Goal: Information Seeking & Learning: Learn about a topic

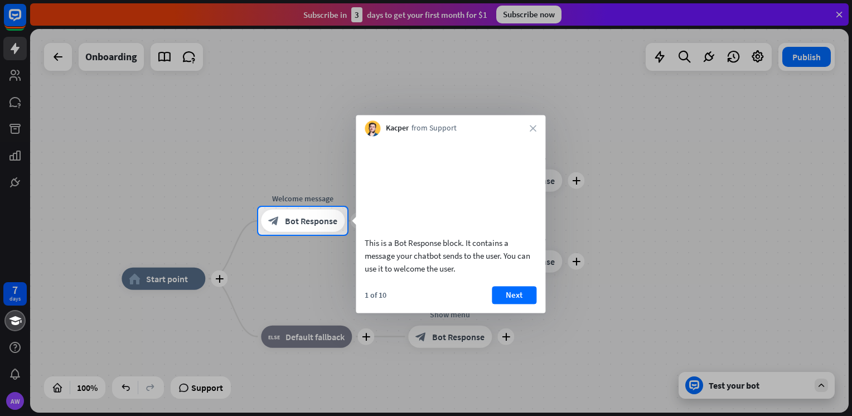
click at [537, 126] on div "Kacper from Support close" at bounding box center [451, 125] width 190 height 21
click at [531, 127] on icon "close" at bounding box center [533, 128] width 7 height 7
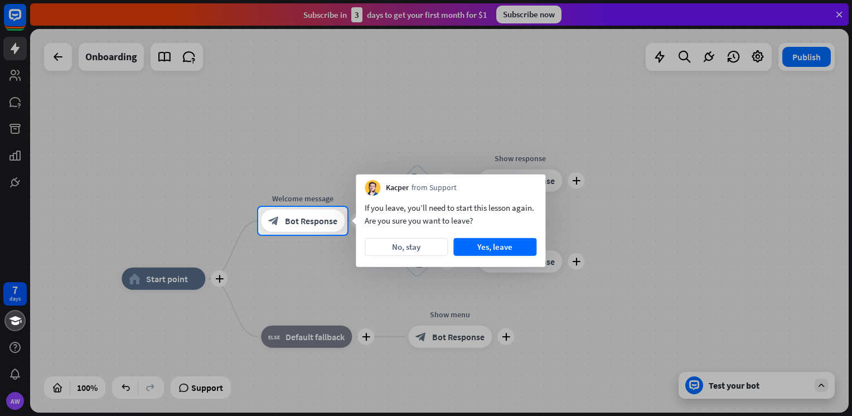
click at [750, 390] on div at bounding box center [426, 325] width 852 height 181
click at [820, 385] on div at bounding box center [426, 325] width 852 height 181
drag, startPoint x: 804, startPoint y: 147, endPoint x: 832, endPoint y: 78, distance: 73.8
click at [809, 139] on div at bounding box center [426, 103] width 852 height 207
click at [844, 6] on div at bounding box center [426, 103] width 852 height 207
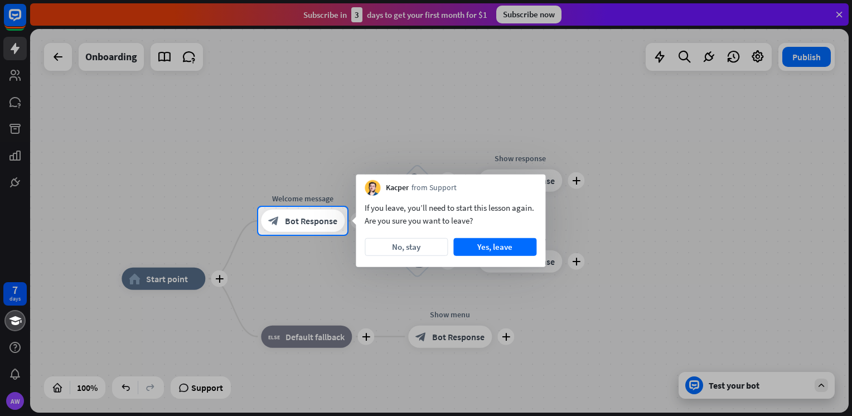
click at [843, 13] on div at bounding box center [426, 103] width 852 height 207
click at [841, 13] on div at bounding box center [426, 103] width 852 height 207
click at [274, 382] on div at bounding box center [426, 325] width 852 height 181
click at [270, 382] on div at bounding box center [426, 325] width 852 height 181
click at [111, 54] on div at bounding box center [426, 103] width 852 height 207
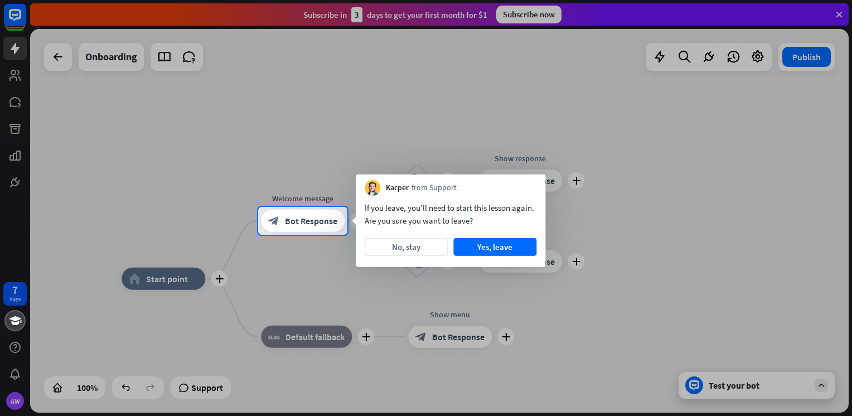
click at [60, 58] on div at bounding box center [426, 103] width 852 height 207
click at [409, 244] on button "No, stay" at bounding box center [406, 247] width 83 height 18
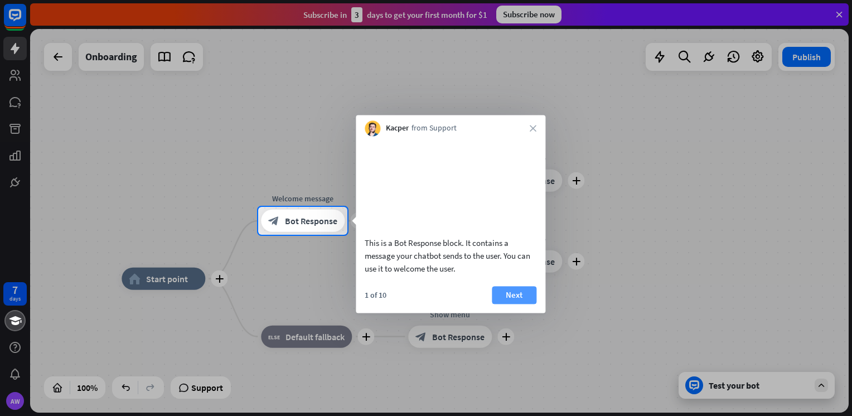
click at [509, 304] on button "Next" at bounding box center [514, 295] width 45 height 18
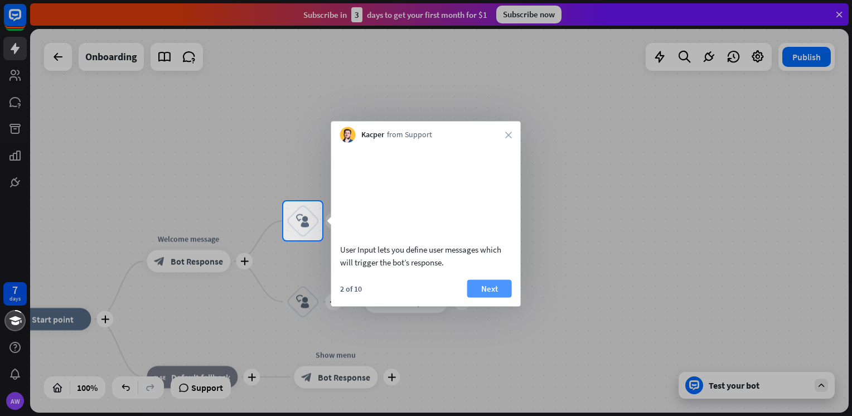
click at [502, 297] on button "Next" at bounding box center [489, 288] width 45 height 18
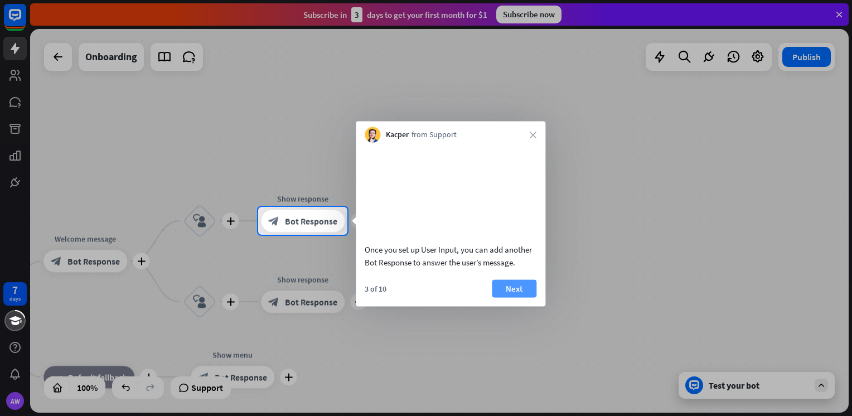
click at [524, 297] on button "Next" at bounding box center [514, 288] width 45 height 18
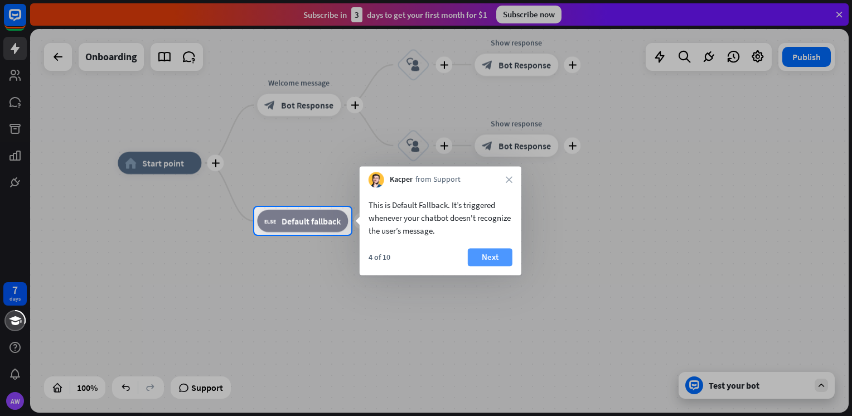
click at [497, 258] on button "Next" at bounding box center [490, 257] width 45 height 18
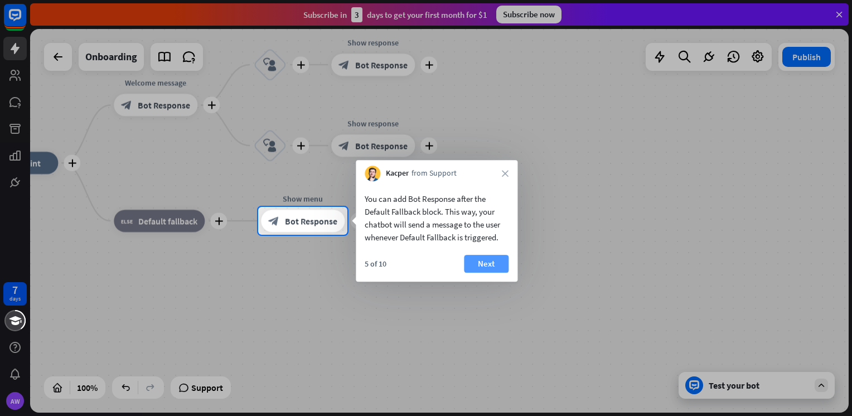
click at [502, 264] on button "Next" at bounding box center [486, 264] width 45 height 18
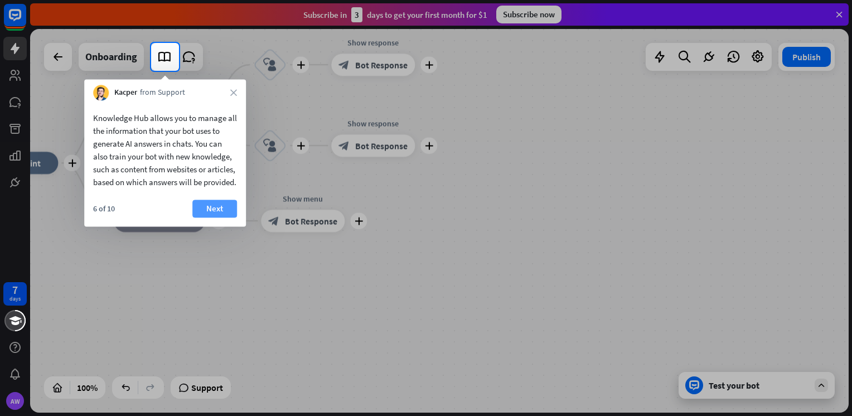
click at [212, 217] on button "Next" at bounding box center [214, 209] width 45 height 18
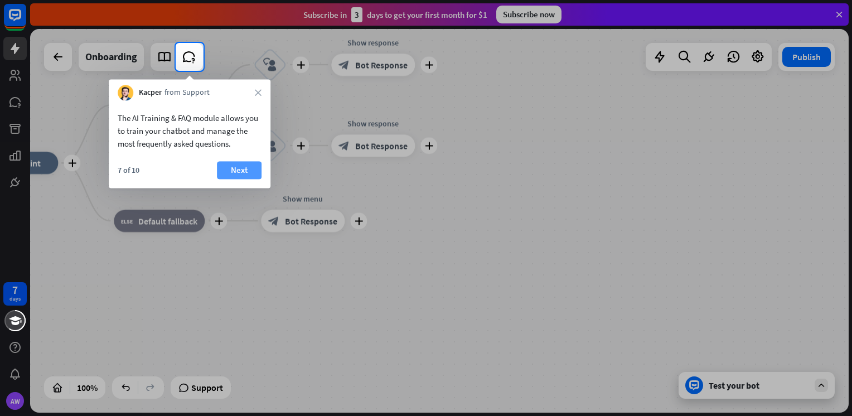
click at [245, 174] on button "Next" at bounding box center [239, 170] width 45 height 18
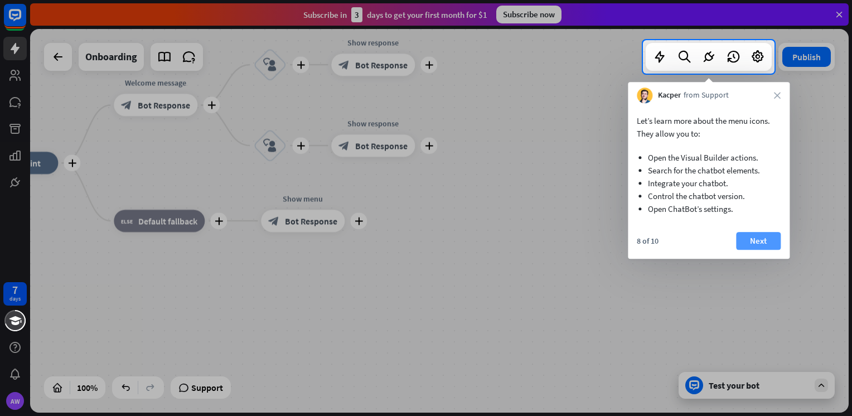
click at [758, 240] on button "Next" at bounding box center [758, 241] width 45 height 18
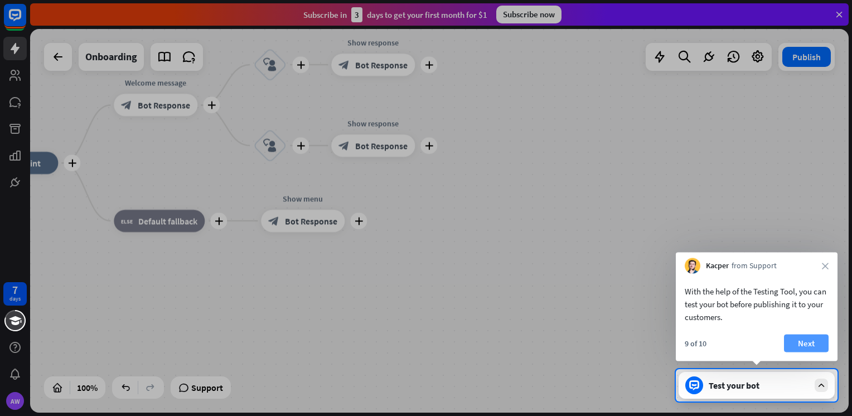
click at [814, 342] on button "Next" at bounding box center [806, 343] width 45 height 18
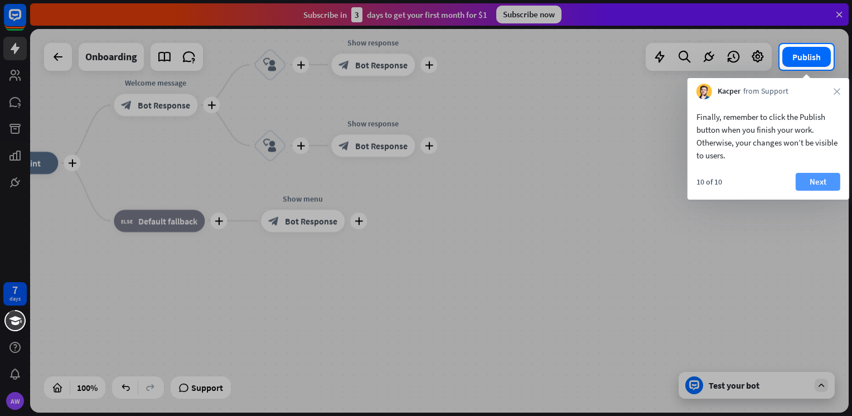
click at [824, 181] on button "Next" at bounding box center [817, 182] width 45 height 18
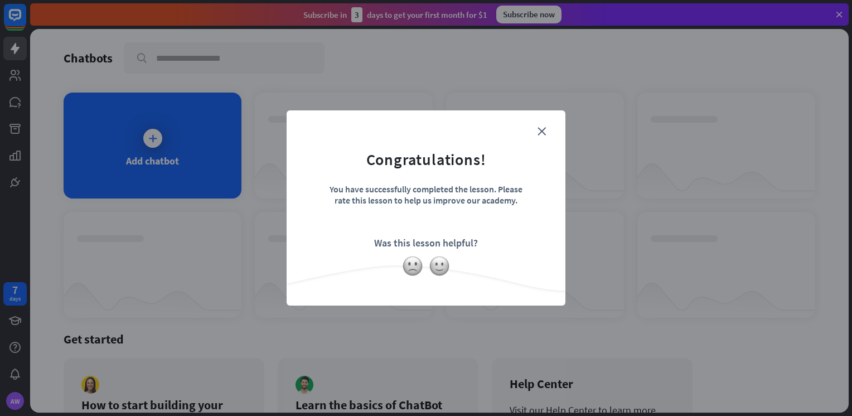
click at [545, 125] on form "Congratulations! You have successfully completed the lesson. Please rate this l…" at bounding box center [425, 190] width 251 height 133
click at [441, 264] on img at bounding box center [439, 265] width 21 height 21
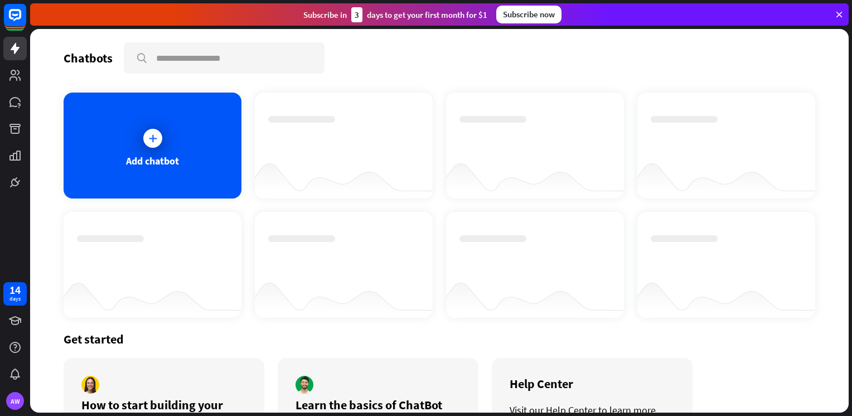
click at [86, 55] on div "Chatbots" at bounding box center [88, 58] width 49 height 16
click at [334, 14] on div "Subscribe [DATE] to get your first month for $1" at bounding box center [395, 14] width 184 height 15
click at [843, 13] on icon at bounding box center [839, 14] width 10 height 10
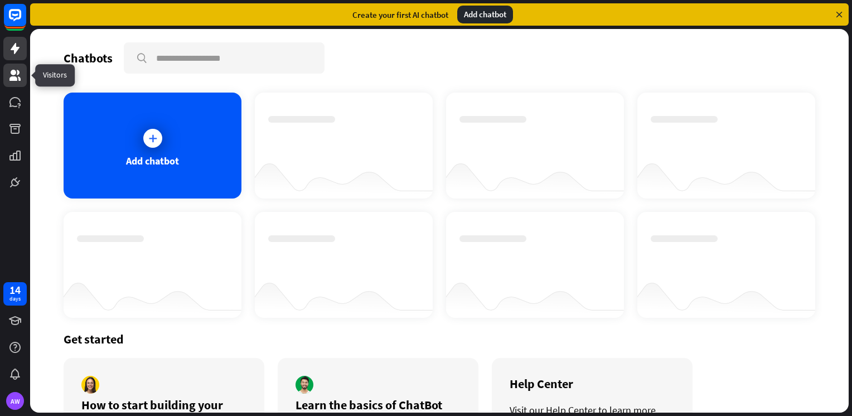
click at [16, 73] on icon at bounding box center [14, 75] width 13 height 13
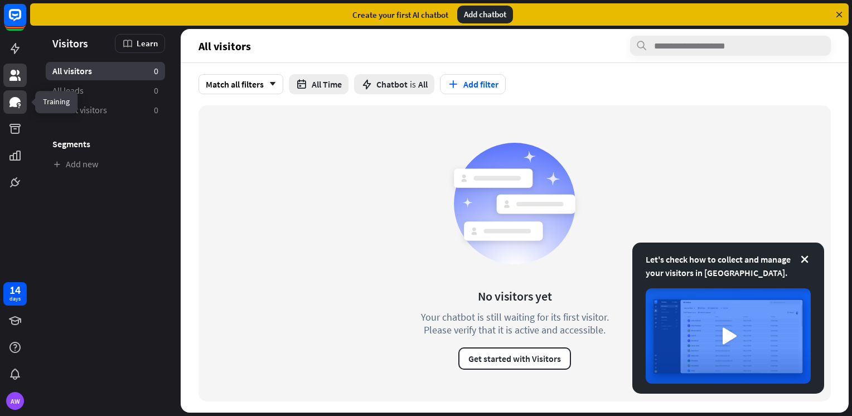
click at [18, 100] on icon at bounding box center [14, 102] width 11 height 10
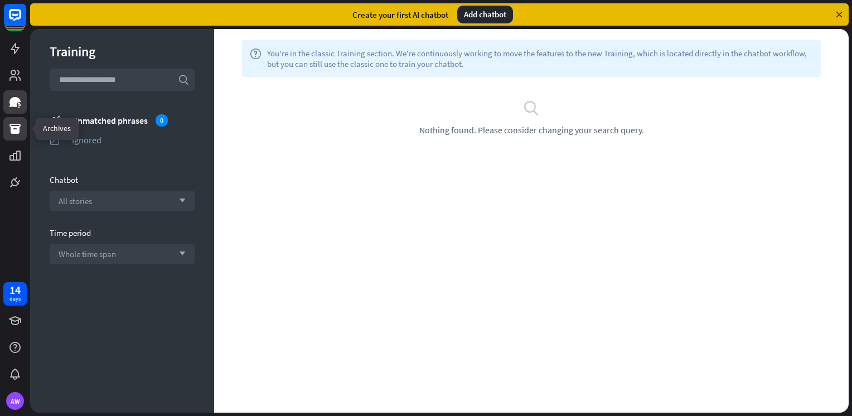
click at [13, 130] on icon at bounding box center [14, 129] width 11 height 10
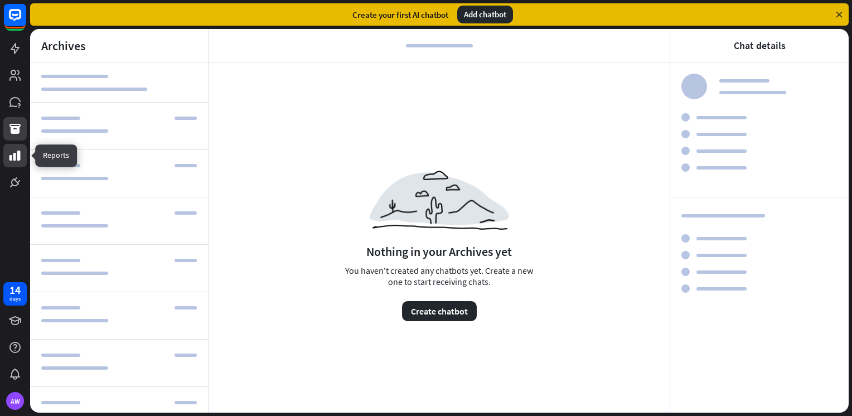
click at [13, 159] on icon at bounding box center [14, 155] width 11 height 10
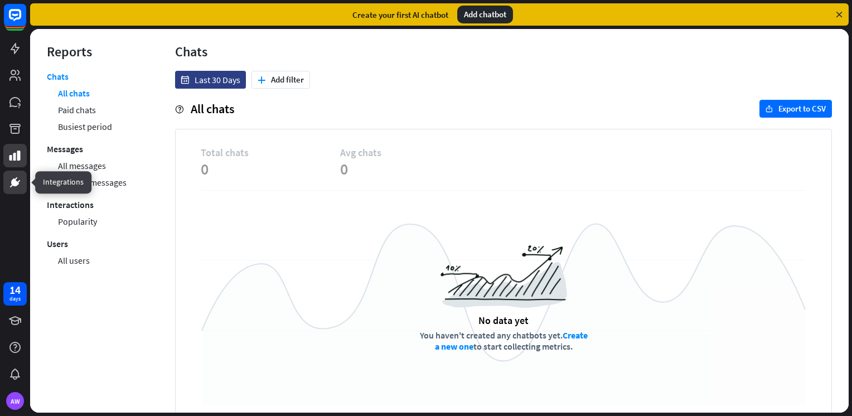
click at [20, 182] on icon at bounding box center [14, 182] width 13 height 13
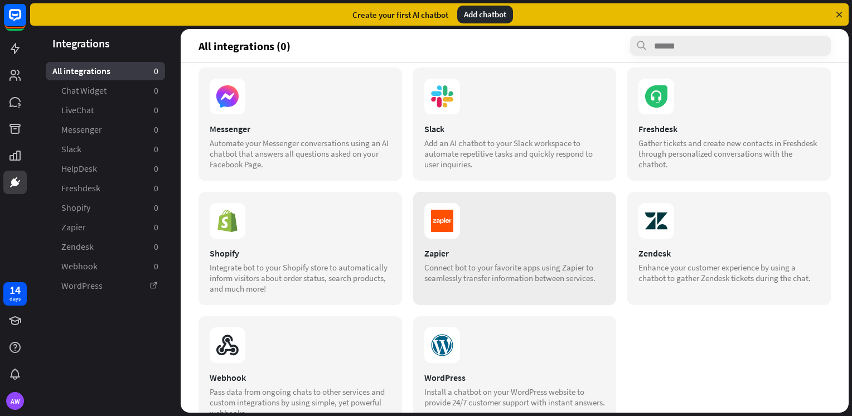
scroll to position [167, 0]
